Goal: Transaction & Acquisition: Purchase product/service

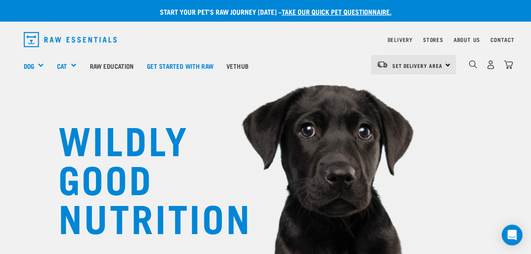
click at [449, 64] on div "Set Delivery Area North Island South Island" at bounding box center [413, 64] width 85 height 19
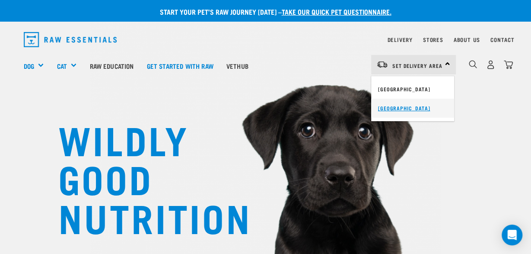
click at [408, 107] on link "[GEOGRAPHIC_DATA]" at bounding box center [412, 108] width 83 height 19
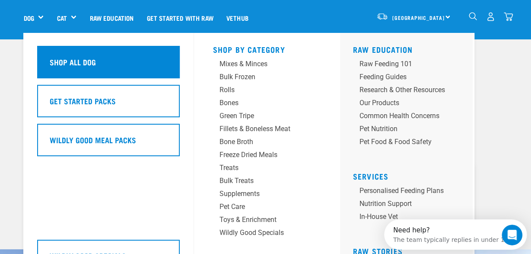
click at [59, 64] on h5 "Shop All Dog" at bounding box center [73, 61] width 46 height 11
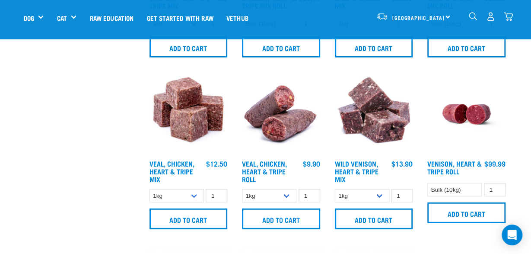
scroll to position [1214, 0]
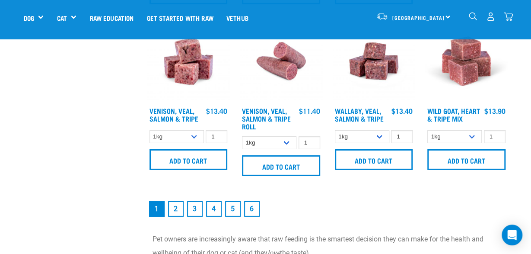
click at [178, 217] on link "2" at bounding box center [176, 209] width 16 height 16
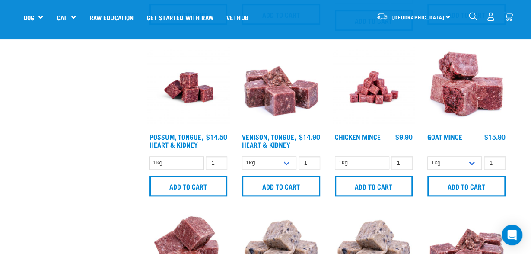
scroll to position [360, 0]
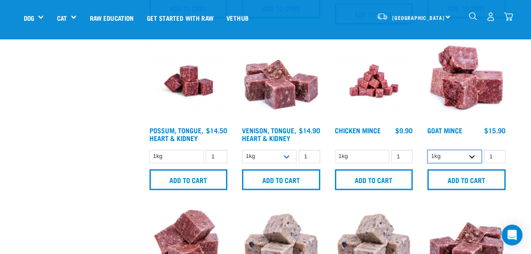
select select "432"
click option "3kg" at bounding box center [0, 0] width 0 height 0
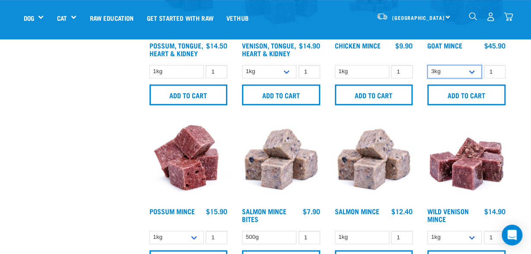
scroll to position [405, 0]
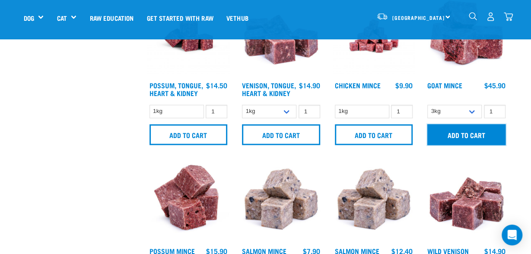
click at [460, 140] on input "Add to cart" at bounding box center [467, 134] width 78 height 21
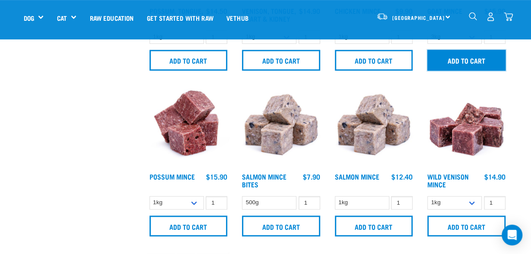
scroll to position [495, 0]
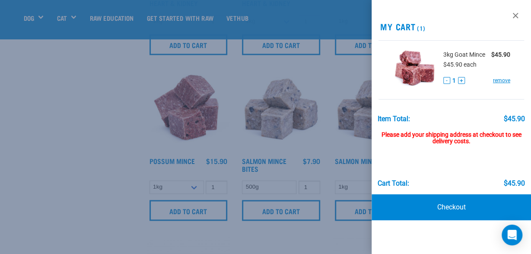
click at [351, 152] on div at bounding box center [265, 127] width 531 height 254
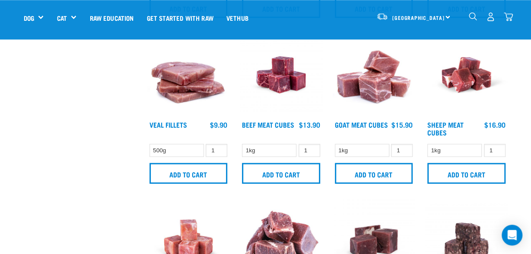
scroll to position [854, 0]
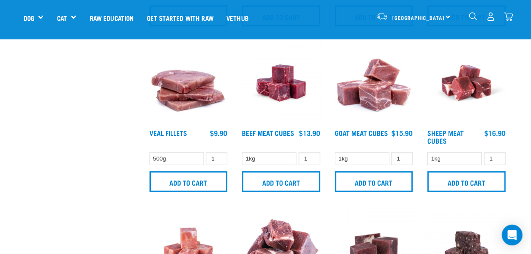
click at [470, 18] on img "dropdown navigation" at bounding box center [473, 16] width 8 height 8
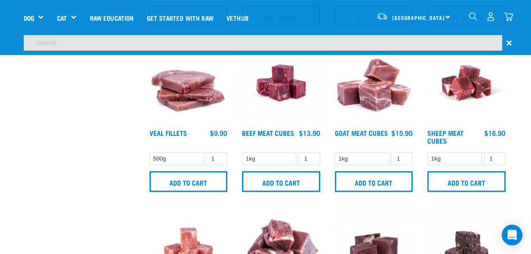
click at [391, 42] on input "search" at bounding box center [263, 43] width 479 height 16
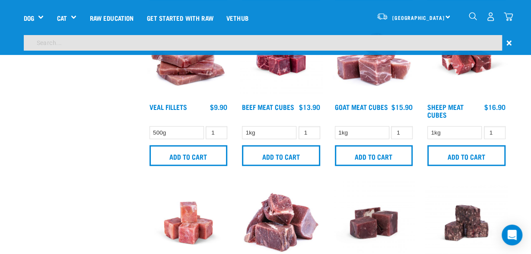
scroll to position [828, 0]
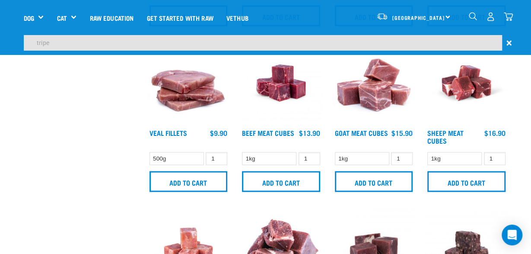
type input "tripe"
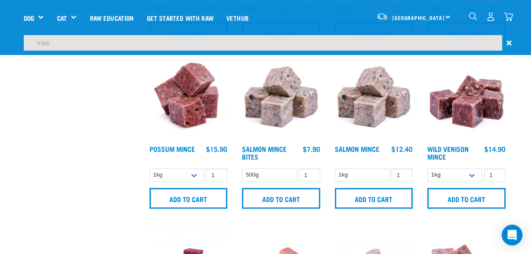
scroll to position [469, 0]
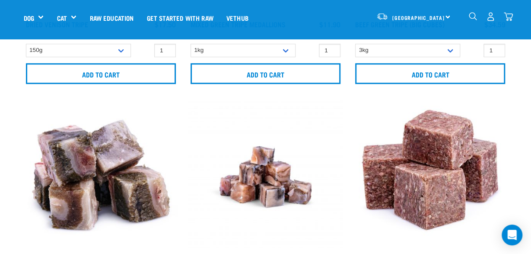
scroll to position [360, 0]
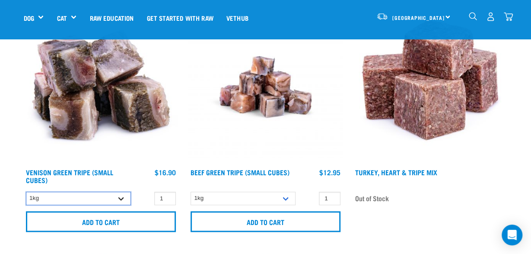
click at [26, 192] on select "1kg" at bounding box center [78, 198] width 105 height 13
click at [122, 197] on select "1kg" at bounding box center [78, 198] width 105 height 13
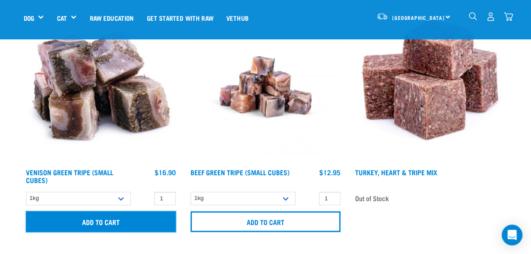
click at [125, 217] on input "Add to cart" at bounding box center [101, 221] width 150 height 21
type input "2"
click at [168, 196] on input "2" at bounding box center [165, 198] width 22 height 13
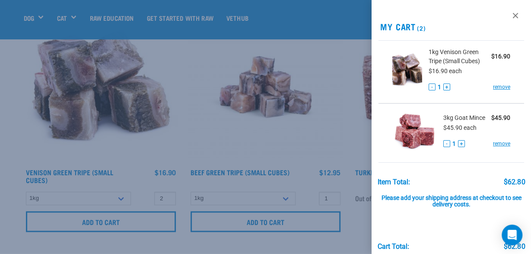
click at [254, 134] on div at bounding box center [265, 127] width 531 height 254
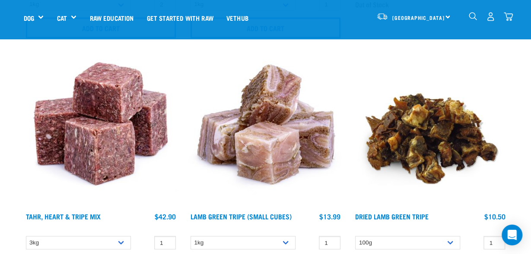
scroll to position [540, 0]
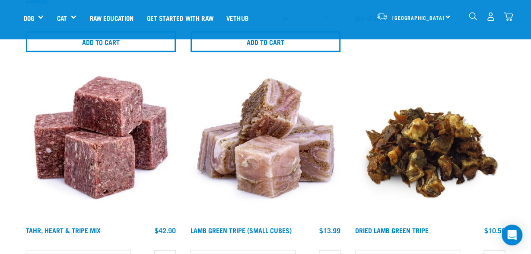
click at [472, 12] on div "dropdown navigation" at bounding box center [473, 16] width 9 height 9
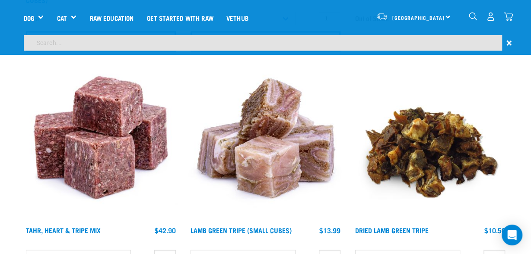
click at [296, 51] on div "×" at bounding box center [265, 45] width 531 height 20
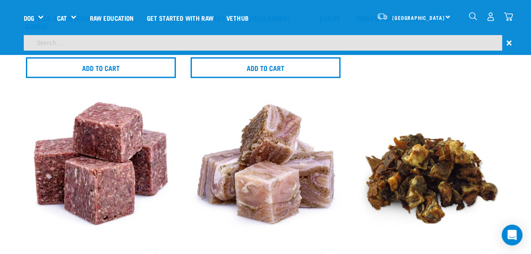
click at [296, 43] on input "search" at bounding box center [263, 43] width 479 height 16
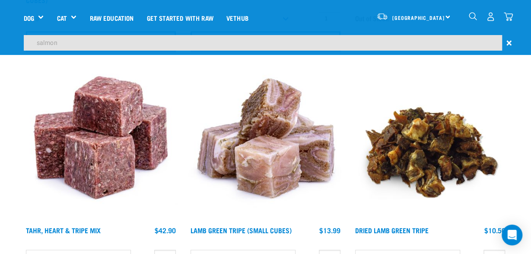
type input "salmon"
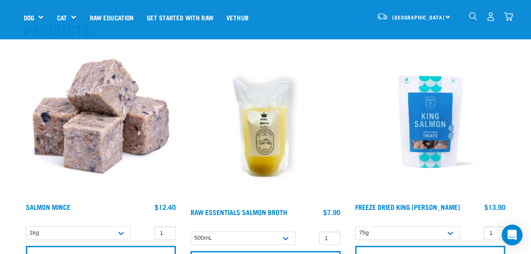
scroll to position [135, 0]
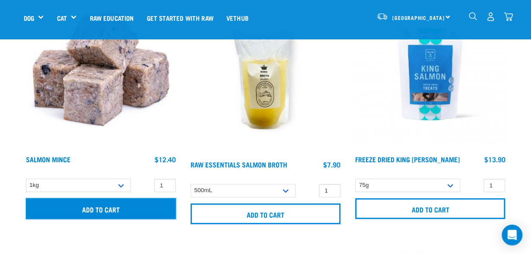
click at [153, 208] on input "Add to cart" at bounding box center [101, 208] width 150 height 21
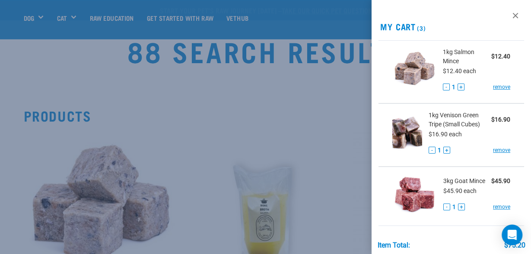
scroll to position [0, 0]
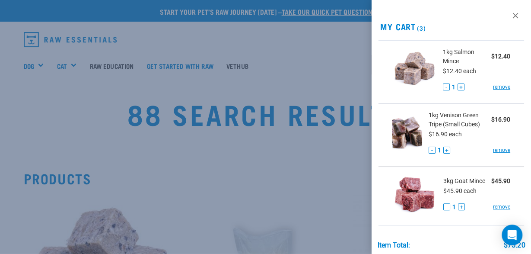
click at [438, 23] on h2 "My Cart (3)" at bounding box center [452, 27] width 160 height 10
click at [384, 156] on li "1kg Venison Green Tripe (Small Cubes) $16.90 $16.90 each - 1 + remove" at bounding box center [452, 134] width 146 height 63
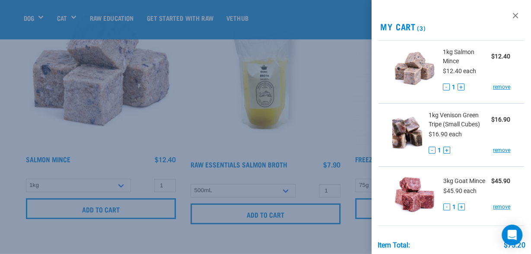
click at [430, 9] on div "View past orders / re-order My Cart (3) 1kg Salmon Mince $12.40 $12.40 each - 1…" at bounding box center [452, 127] width 160 height 254
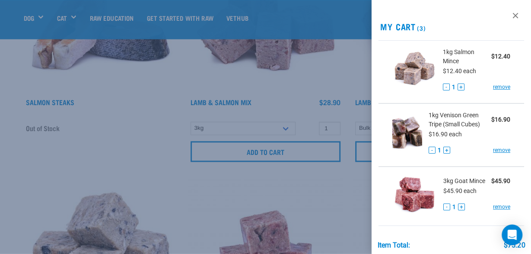
scroll to position [450, 0]
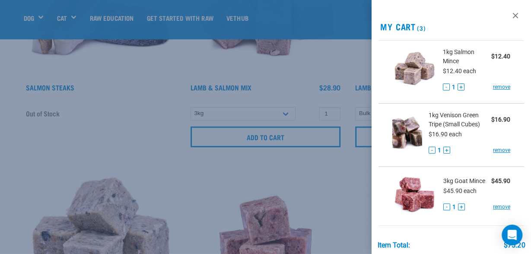
click at [389, 214] on li "3kg Goat Mince $45.90 $45.90 each - 1 + remove" at bounding box center [452, 195] width 146 height 59
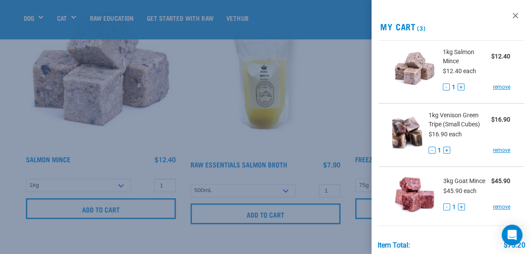
scroll to position [0, 0]
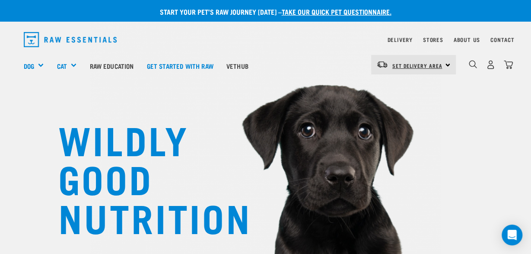
click at [409, 65] on span "Set Delivery Area" at bounding box center [418, 65] width 50 height 3
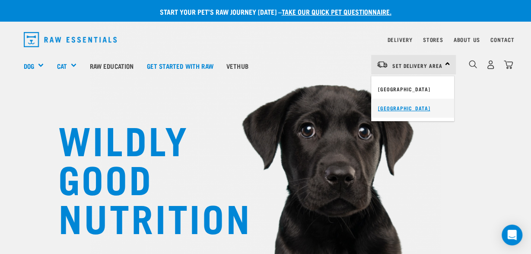
click at [409, 106] on link "[GEOGRAPHIC_DATA]" at bounding box center [412, 108] width 83 height 19
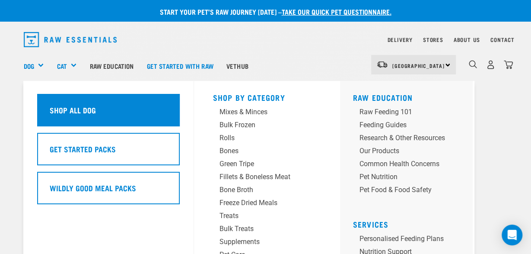
click at [57, 113] on h5 "Shop All Dog" at bounding box center [73, 109] width 46 height 11
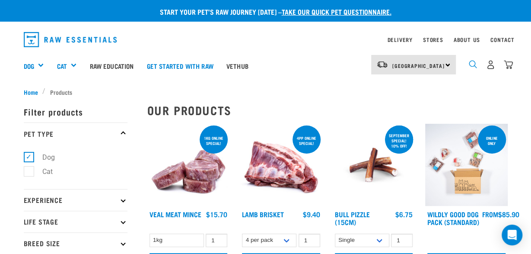
click at [472, 63] on img "dropdown navigation" at bounding box center [473, 64] width 8 height 8
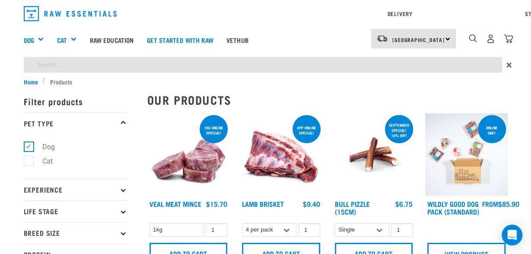
click at [109, 73] on input "search" at bounding box center [263, 65] width 479 height 16
type input "Goat mince"
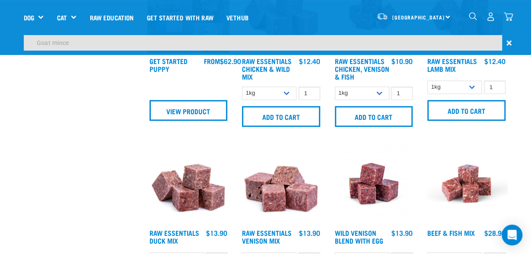
scroll to position [405, 0]
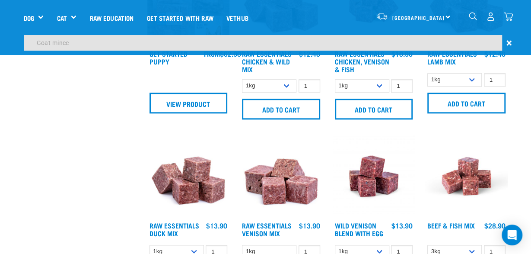
click at [400, 46] on input "Goat mince" at bounding box center [263, 43] width 479 height 16
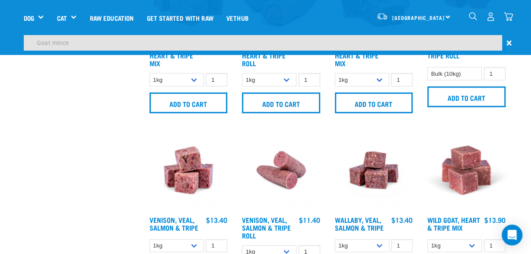
scroll to position [1153, 0]
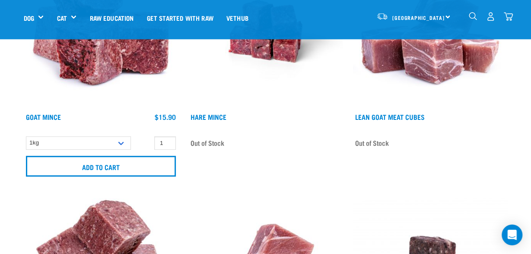
scroll to position [180, 0]
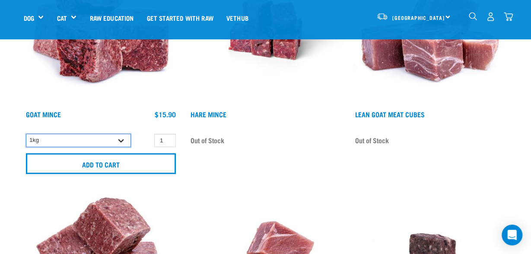
click at [26, 134] on select "1kg 3kg" at bounding box center [78, 140] width 105 height 13
select select "432"
click option "3kg" at bounding box center [0, 0] width 0 height 0
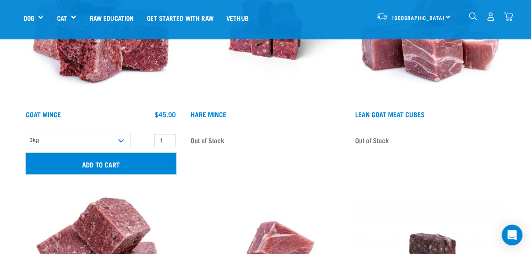
click at [138, 164] on input "Add to cart" at bounding box center [101, 163] width 150 height 21
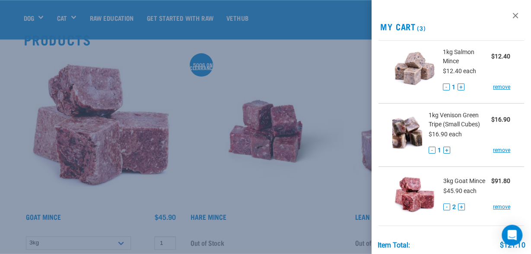
scroll to position [0, 0]
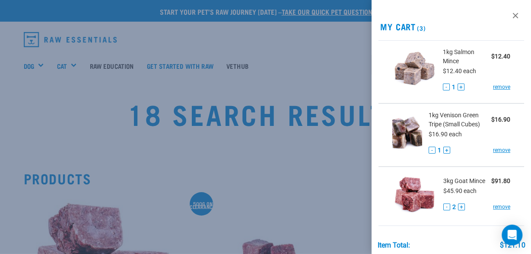
click at [275, 26] on div at bounding box center [265, 127] width 531 height 254
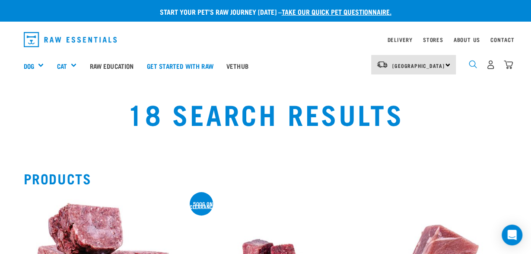
click at [476, 62] on img "dropdown navigation" at bounding box center [473, 64] width 8 height 8
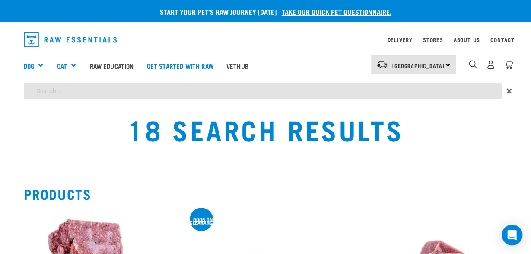
click at [306, 93] on input "search" at bounding box center [263, 91] width 479 height 16
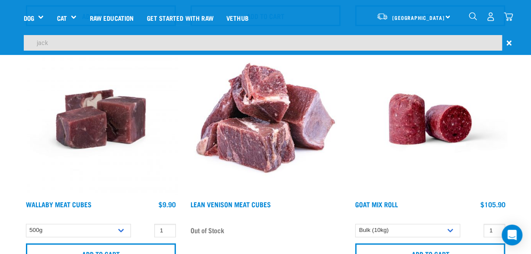
scroll to position [360, 0]
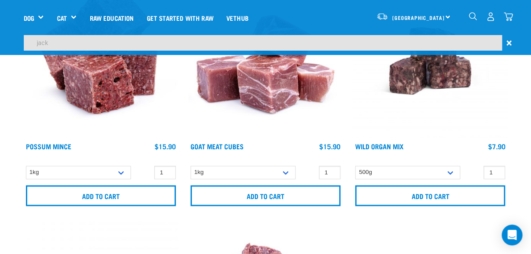
click at [185, 45] on input "jack" at bounding box center [263, 43] width 479 height 16
type input "[PERSON_NAME]"
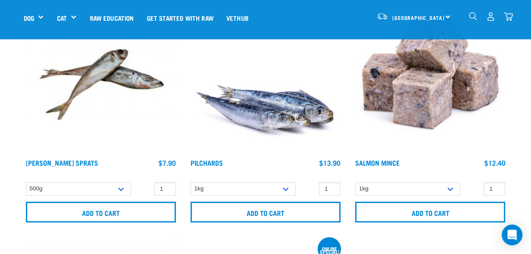
scroll to position [180, 0]
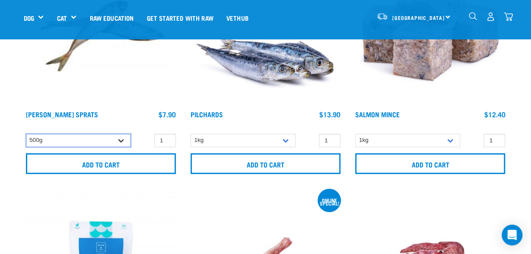
click at [26, 134] on select "500g" at bounding box center [78, 140] width 105 height 13
click at [121, 141] on select "500g" at bounding box center [78, 140] width 105 height 13
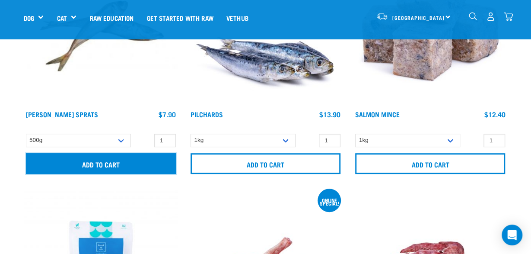
click at [110, 159] on input "Add to cart" at bounding box center [101, 163] width 150 height 21
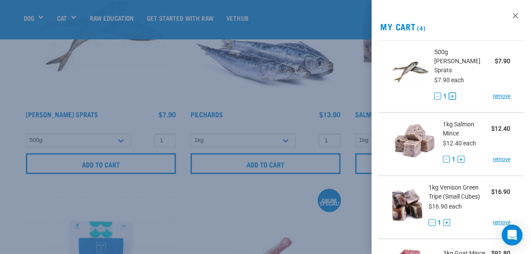
click at [455, 93] on button "+" at bounding box center [452, 96] width 7 height 7
click at [455, 93] on button "+" at bounding box center [451, 96] width 7 height 7
click at [460, 156] on button "+" at bounding box center [461, 159] width 7 height 7
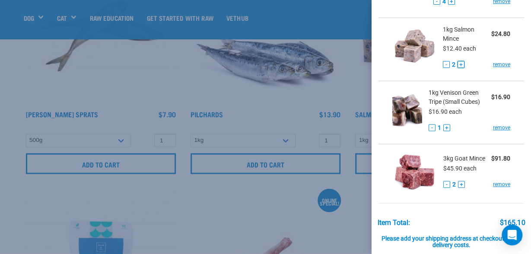
scroll to position [100, 0]
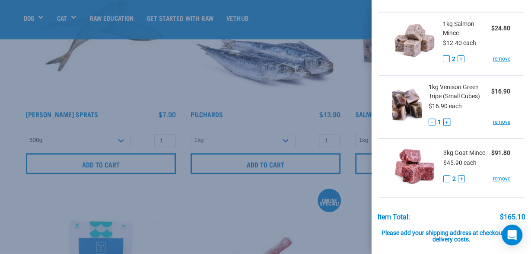
click at [448, 118] on button "+" at bounding box center [447, 121] width 7 height 7
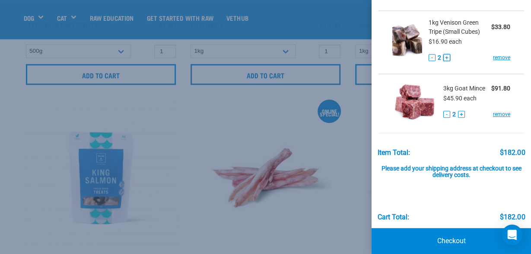
scroll to position [270, 0]
click at [462, 232] on link "Checkout" at bounding box center [452, 241] width 160 height 26
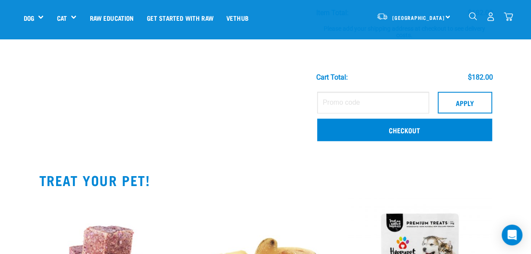
scroll to position [225, 0]
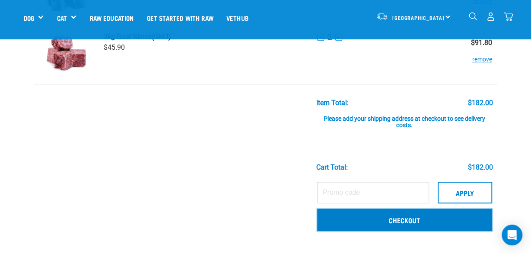
click at [432, 218] on link "Checkout" at bounding box center [404, 219] width 175 height 22
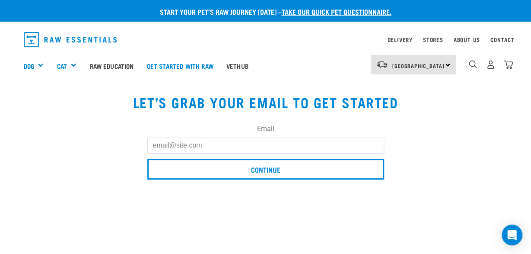
click at [185, 142] on input "Email" at bounding box center [265, 145] width 237 height 16
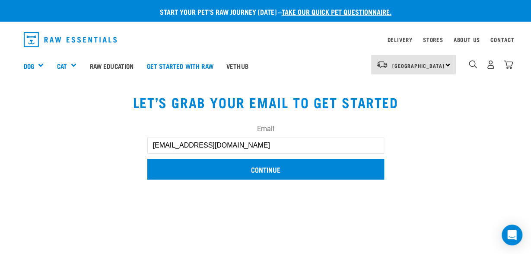
type input "[EMAIL_ADDRESS][DOMAIN_NAME]"
click at [249, 169] on input "Continue" at bounding box center [265, 169] width 237 height 21
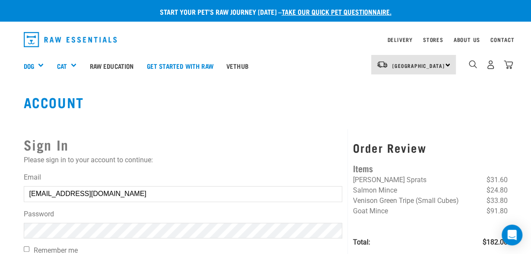
scroll to position [45, 0]
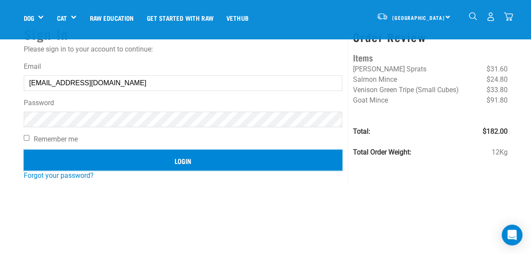
click at [191, 160] on input "Login" at bounding box center [183, 160] width 319 height 21
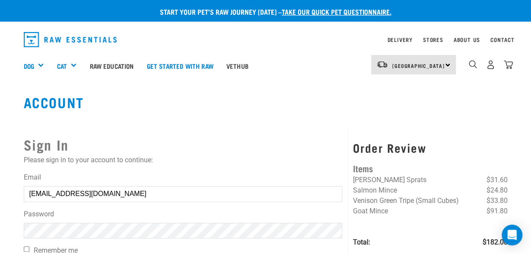
click at [0, 148] on article "Invalid username or password." at bounding box center [0, 127] width 0 height 254
click at [20, 111] on button "delete" at bounding box center [15, 106] width 9 height 9
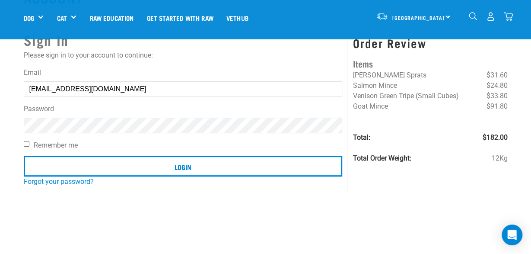
scroll to position [90, 0]
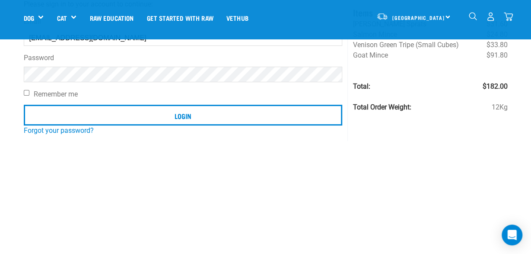
click at [24, 105] on input "Login" at bounding box center [183, 115] width 319 height 21
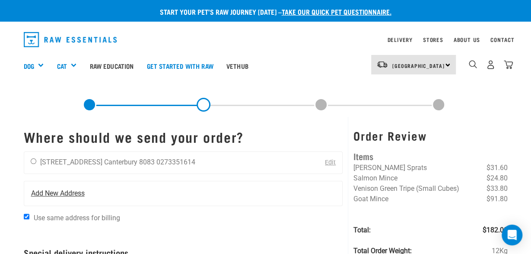
click at [48, 191] on span "Add New Address" at bounding box center [58, 193] width 54 height 10
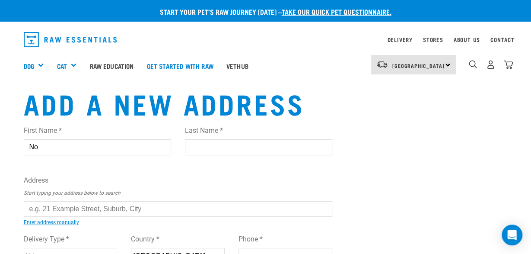
type input "N"
type input "Monique"
type input "Newman"
click at [47, 211] on input "text" at bounding box center [178, 209] width 309 height 16
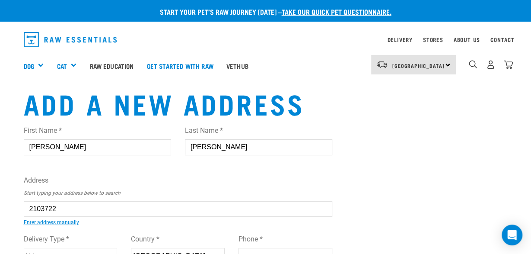
click at [33, 215] on ul "21 Grange Se ttlement Road, Temuka 7920 21 Grange Close, Marchwiel, Timaru 7910…" at bounding box center [33, 215] width 0 height 0
type input "21 Grange Settlement Road, Temuka 7920"
type input "[STREET_ADDRESS]"
type input "Temuka"
type input "Canterbury"
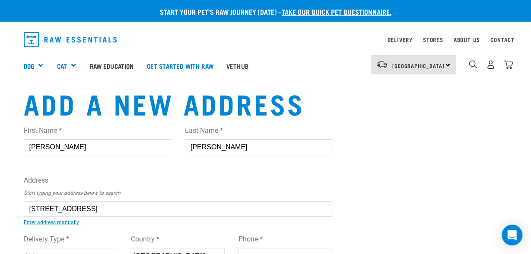
select select "CAN"
type input "7920"
select select "Urban"
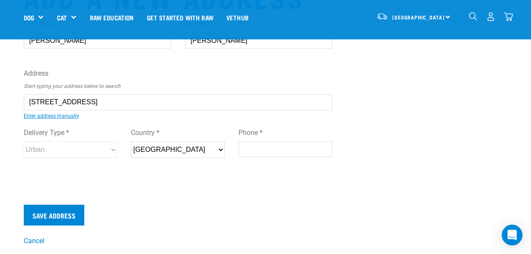
type input "21 Grange Settlement Road, Temuka 7920"
click at [249, 150] on input "Phone *" at bounding box center [286, 149] width 94 height 16
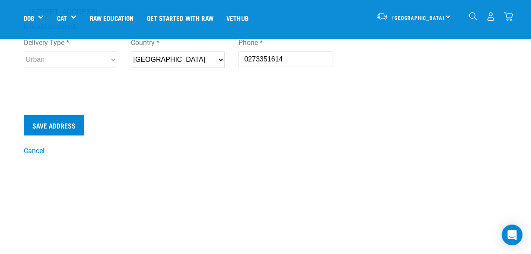
scroll to position [180, 0]
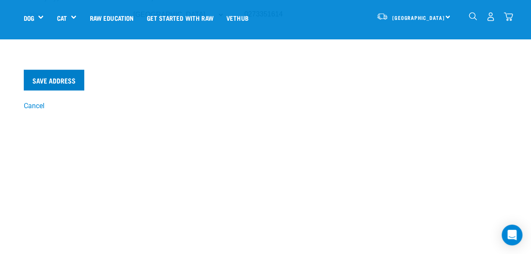
type input "0273351614"
click at [72, 83] on input "Save Address" at bounding box center [54, 80] width 61 height 21
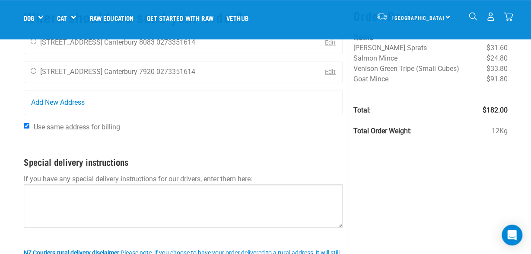
scroll to position [45, 0]
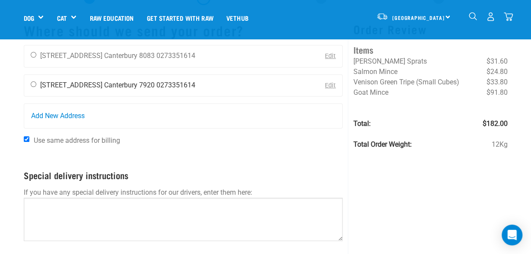
click at [33, 84] on input "radio" at bounding box center [34, 84] width 6 height 6
radio input "true"
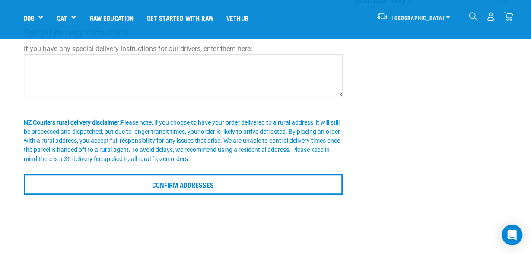
scroll to position [225, 0]
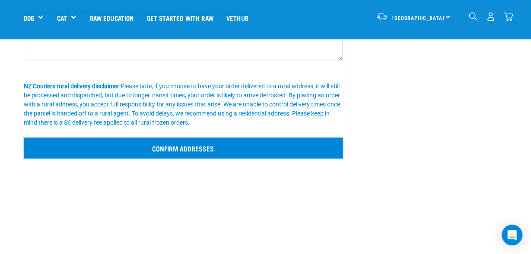
click at [143, 142] on input "Confirm addresses" at bounding box center [183, 147] width 319 height 21
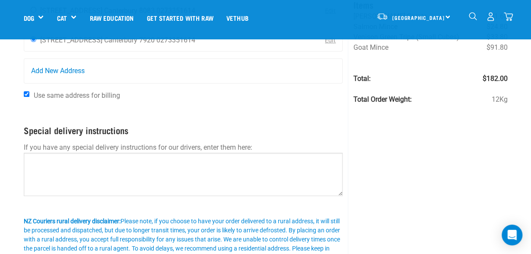
scroll to position [0, 0]
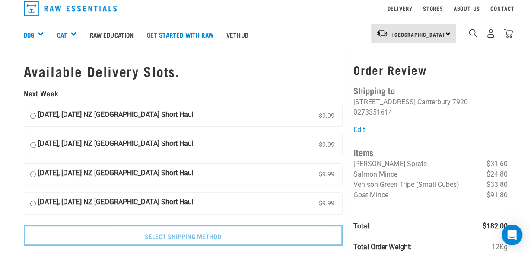
scroll to position [45, 0]
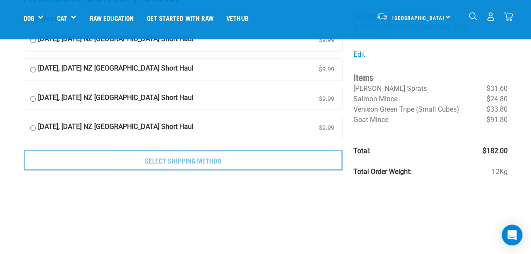
click at [32, 97] on input "[DATE], [DATE] NZ [GEOGRAPHIC_DATA] Short Haul $9.99" at bounding box center [33, 99] width 6 height 13
radio input "true"
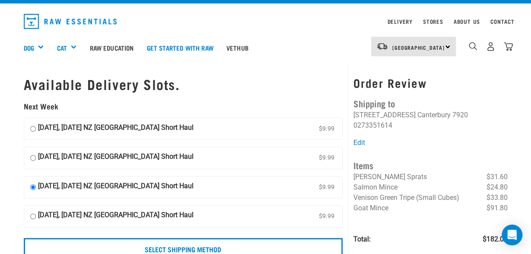
scroll to position [90, 0]
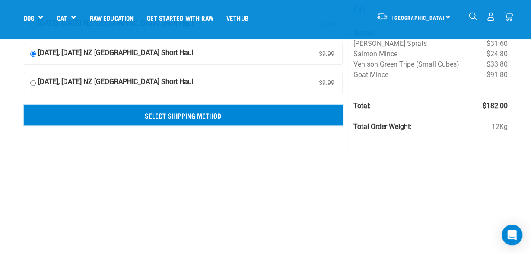
click at [275, 117] on input "Select Shipping Method" at bounding box center [183, 115] width 319 height 21
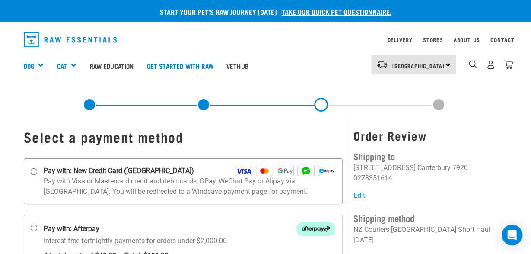
click at [36, 172] on input "Pay with: New Credit Card (Windcave)" at bounding box center [33, 171] width 7 height 7
radio input "true"
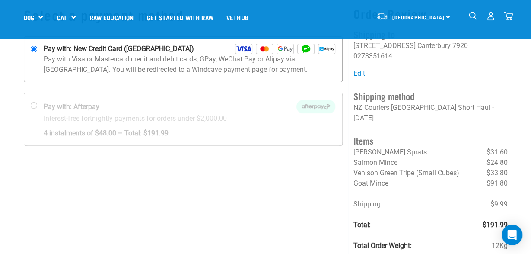
scroll to position [90, 0]
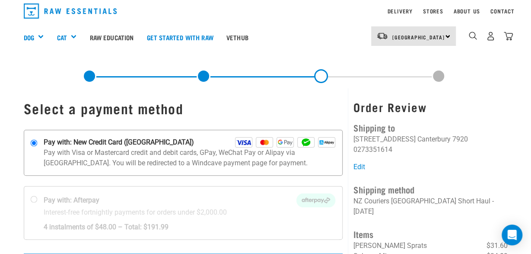
scroll to position [45, 0]
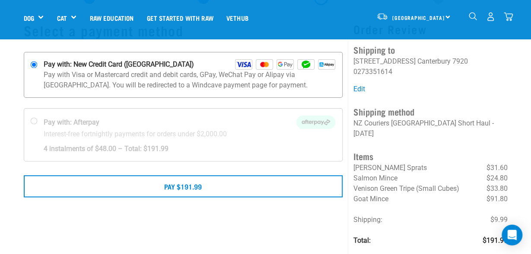
click at [243, 65] on img at bounding box center [243, 64] width 17 height 10
click at [37, 65] on input "Pay with: New Credit Card ([GEOGRAPHIC_DATA])" at bounding box center [33, 64] width 7 height 7
click at [244, 64] on img at bounding box center [243, 64] width 17 height 10
click at [37, 64] on input "Pay with: New Credit Card ([GEOGRAPHIC_DATA])" at bounding box center [33, 64] width 7 height 7
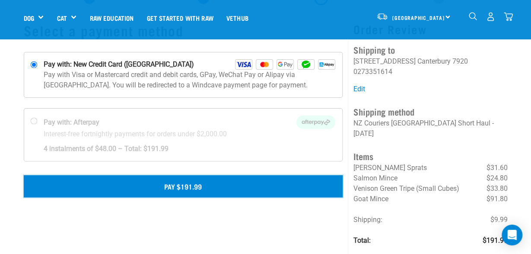
click at [174, 184] on button "Pay $191.99" at bounding box center [183, 186] width 319 height 22
